Goal: Check status: Check status

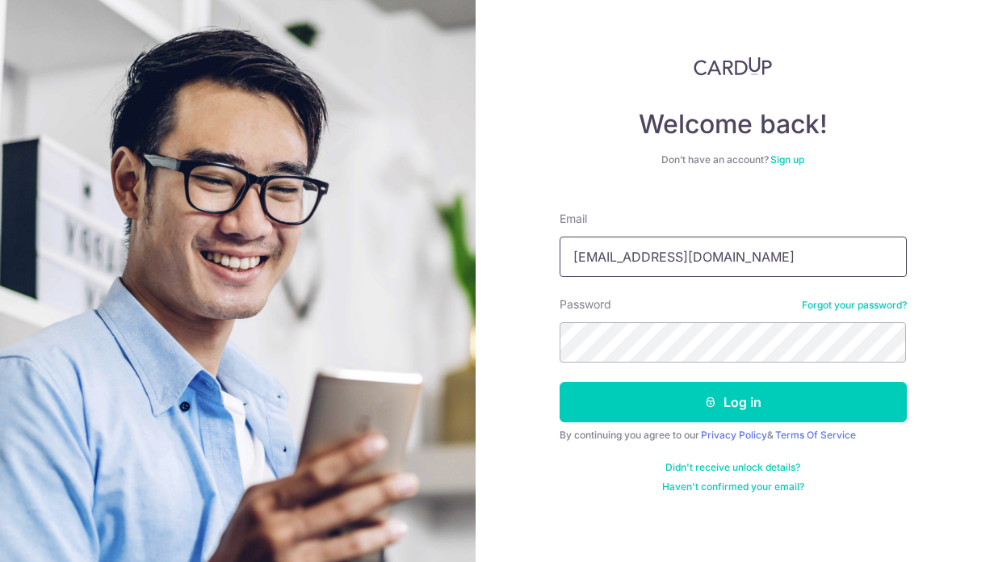
type input "adelandmarv@gmail.com"
click at [560, 382] on button "Log in" at bounding box center [733, 402] width 347 height 40
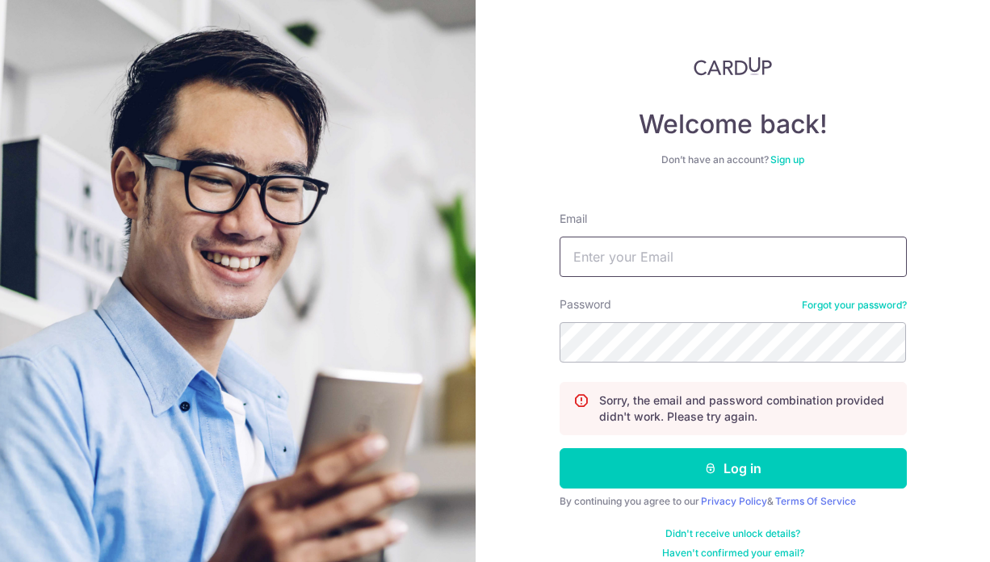
click at [719, 246] on input "Email" at bounding box center [733, 257] width 347 height 40
type input "adelandmarv@gmail.com"
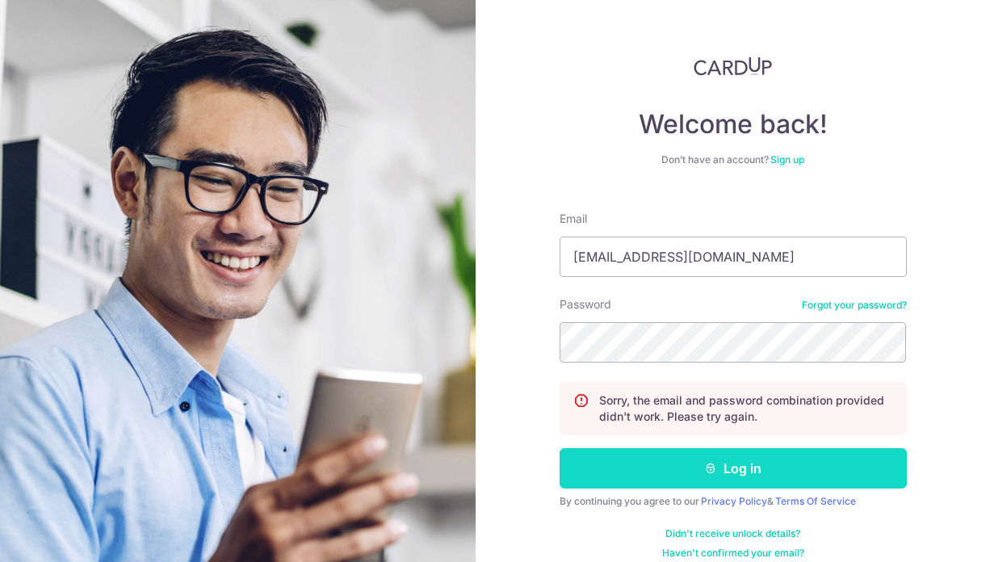
click at [718, 453] on button "Log in" at bounding box center [733, 468] width 347 height 40
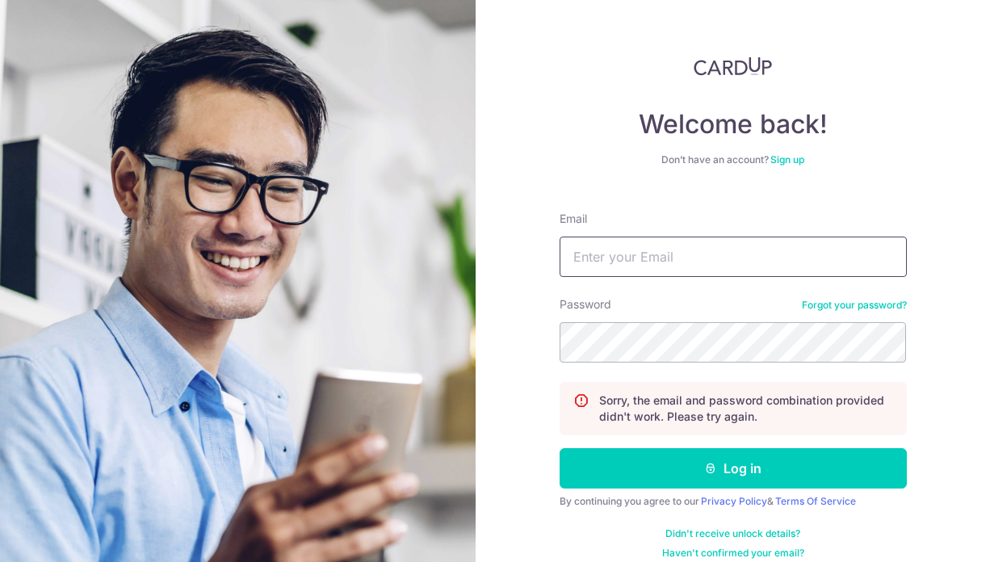
click at [645, 261] on input "Email" at bounding box center [733, 257] width 347 height 40
type input "adelandmarv@gmail.com"
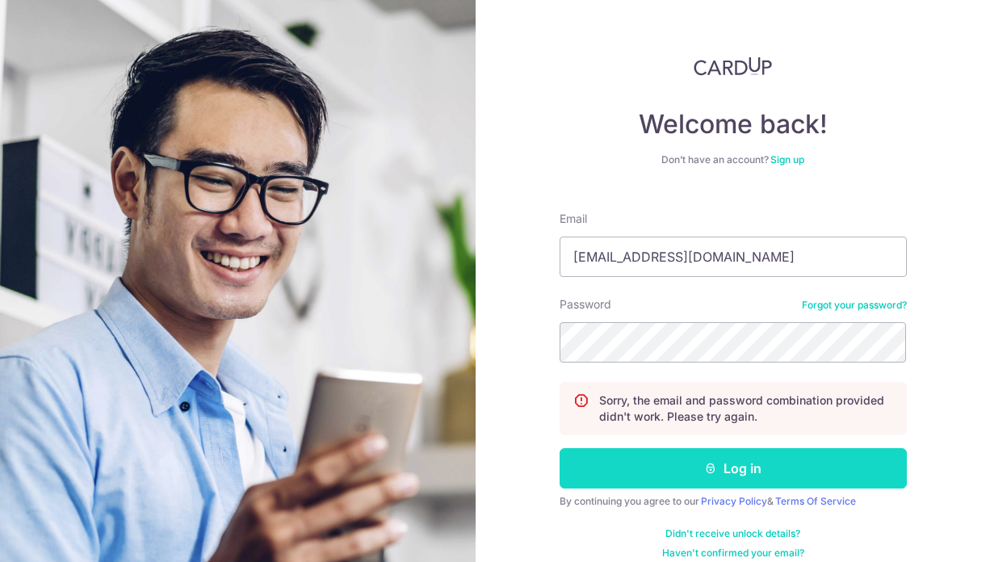
click at [681, 479] on button "Log in" at bounding box center [733, 468] width 347 height 40
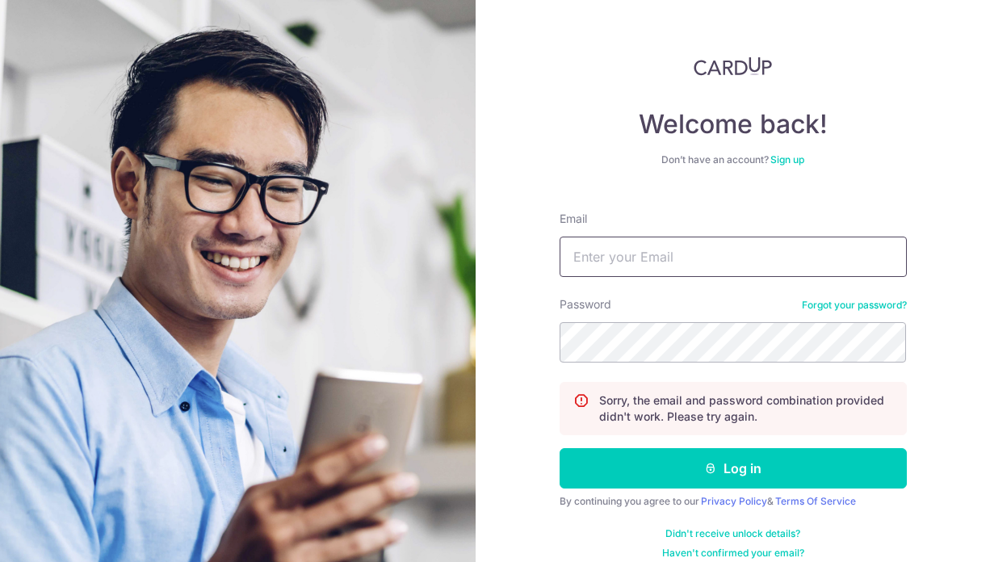
click at [673, 272] on input "Email" at bounding box center [733, 257] width 347 height 40
type input "[EMAIL_ADDRESS][DOMAIN_NAME]"
click at [560, 448] on button "Log in" at bounding box center [733, 468] width 347 height 40
click at [706, 280] on form "Email Password Forgot your password? Sorry, the email and password combination …" at bounding box center [733, 379] width 347 height 361
click at [707, 275] on input "Email" at bounding box center [733, 257] width 347 height 40
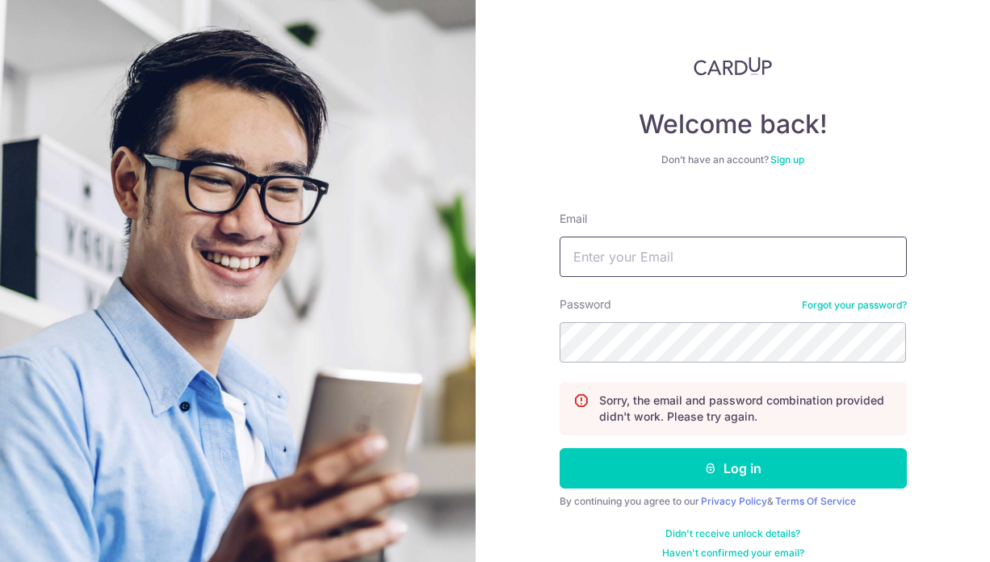
type input "[EMAIL_ADDRESS][DOMAIN_NAME]"
click at [560, 448] on button "Log in" at bounding box center [733, 468] width 347 height 40
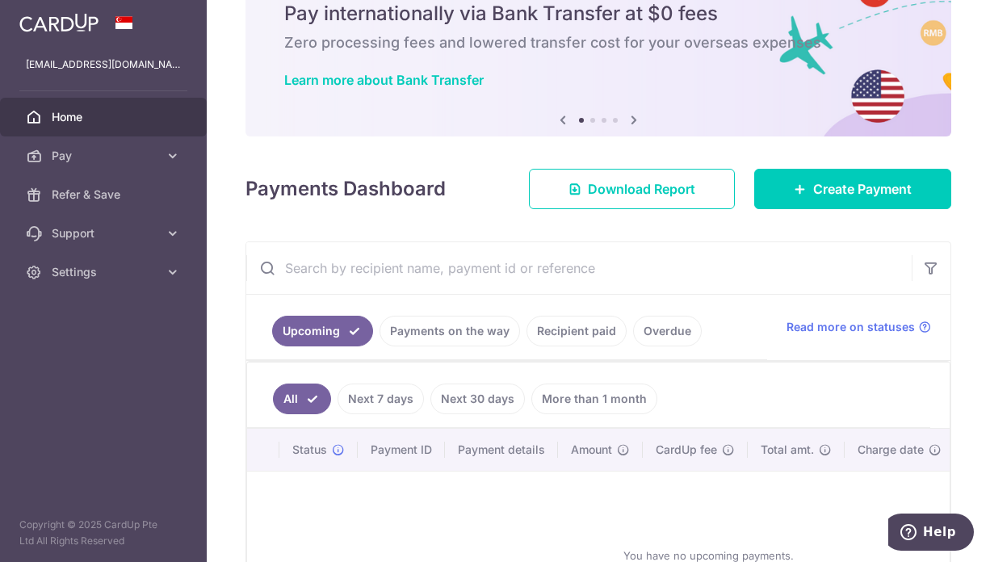
scroll to position [90, 0]
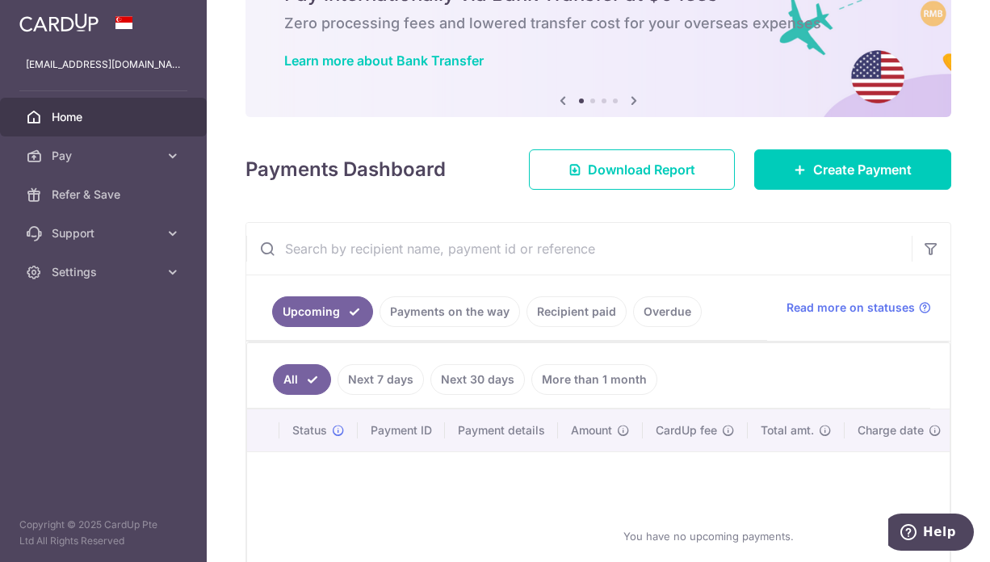
click at [480, 305] on link "Payments on the way" at bounding box center [450, 311] width 141 height 31
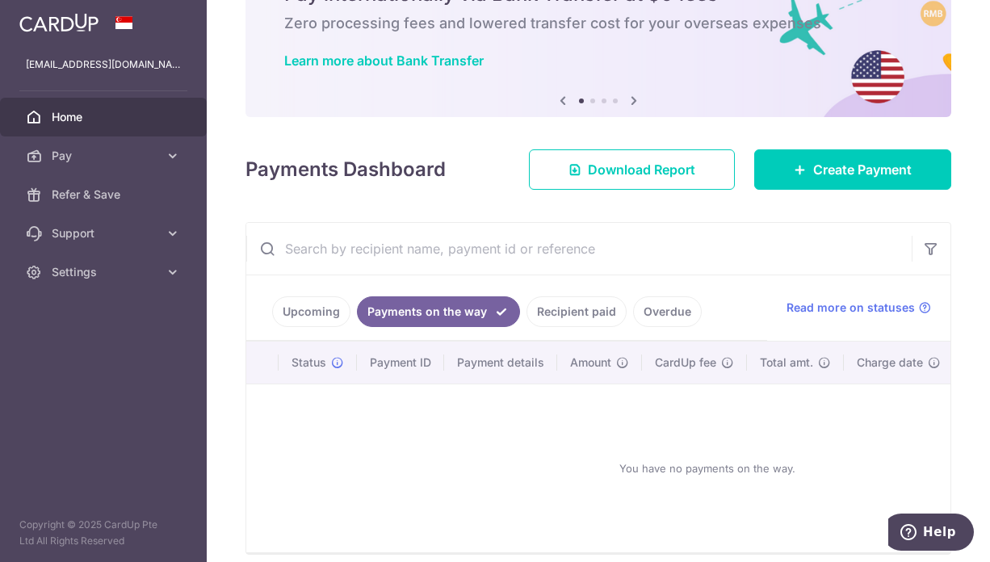
click at [554, 309] on link "Recipient paid" at bounding box center [577, 311] width 100 height 31
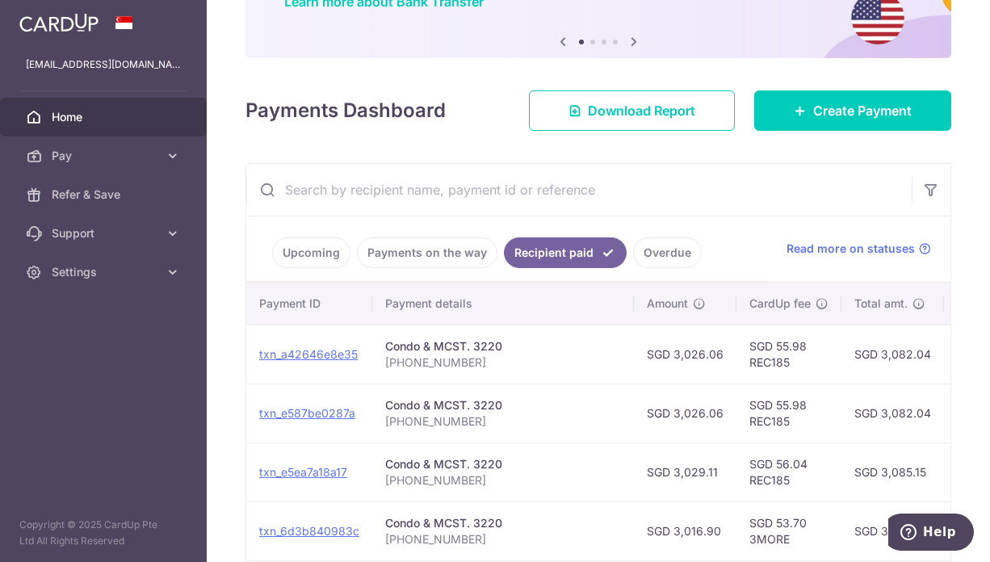
scroll to position [0, 166]
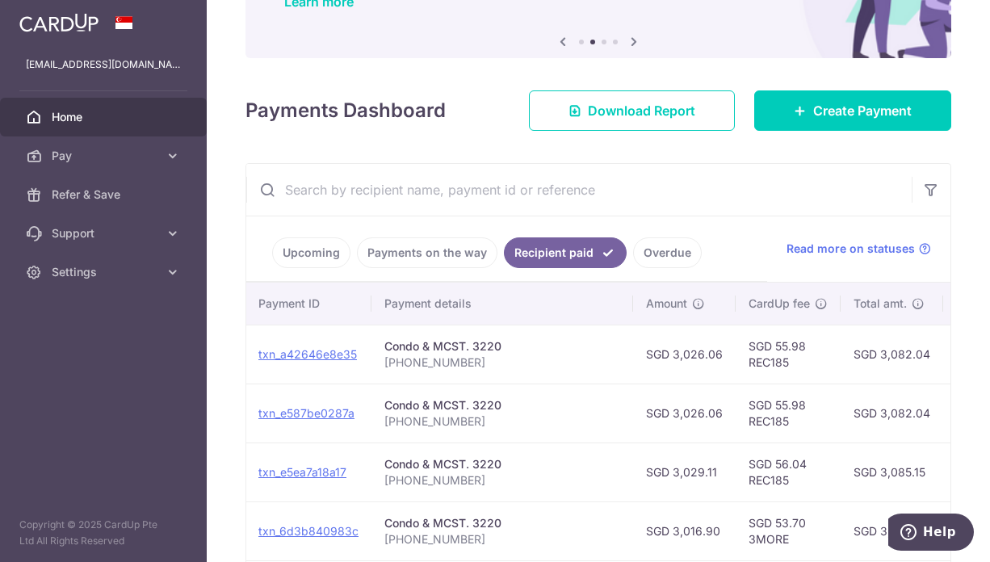
drag, startPoint x: 803, startPoint y: 343, endPoint x: 771, endPoint y: 342, distance: 31.5
click at [771, 342] on td "SGD 55.98 REC185" at bounding box center [788, 354] width 105 height 59
copy td "55.98"
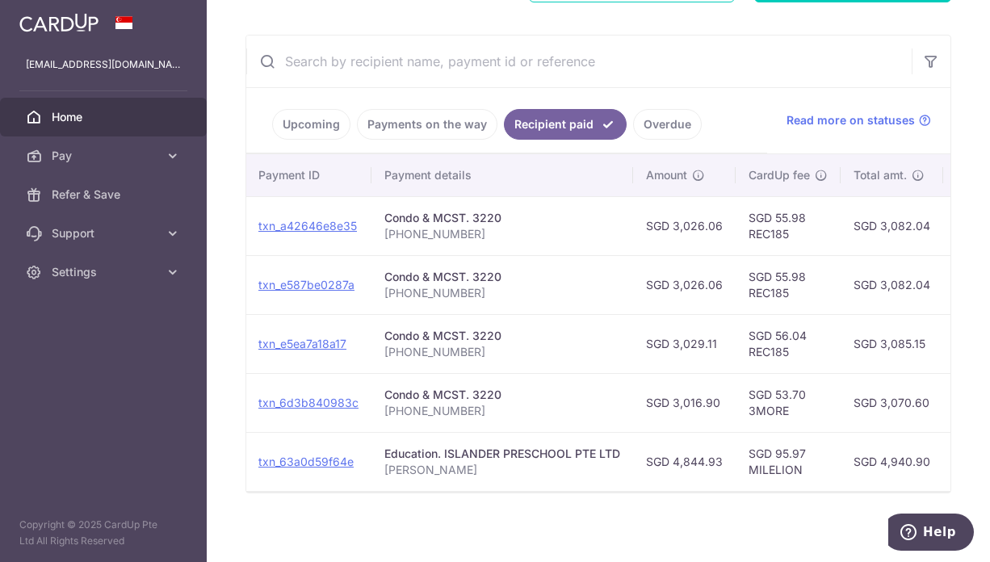
scroll to position [278, 0]
drag, startPoint x: 804, startPoint y: 443, endPoint x: 772, endPoint y: 448, distance: 31.9
click at [772, 448] on td "SGD 95.97 MILELION" at bounding box center [788, 460] width 105 height 59
copy td "95.97"
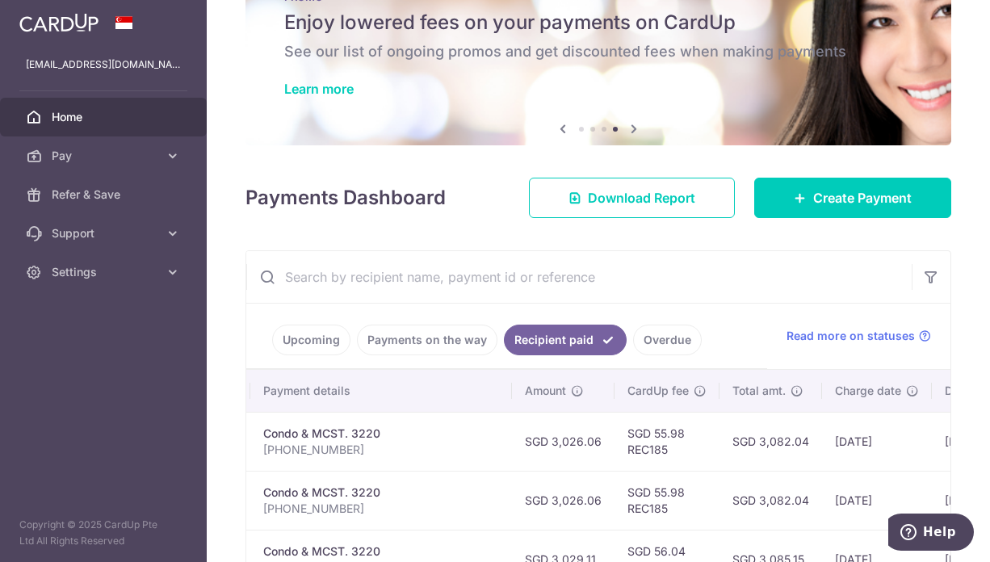
scroll to position [0, 0]
